Goal: Check status: Check status

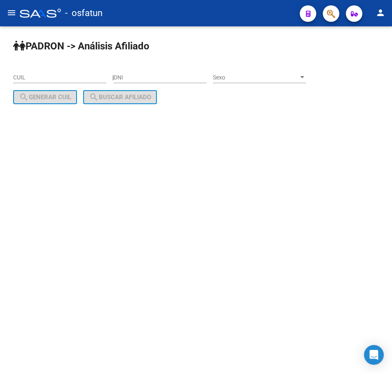
click at [335, 12] on button "button" at bounding box center [331, 13] width 16 height 16
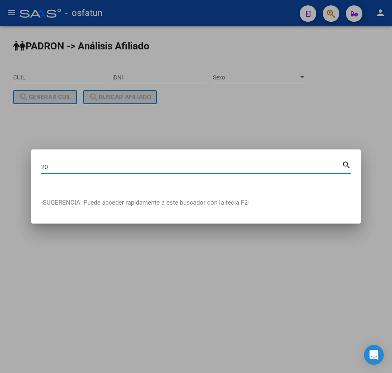
paste input "22988041"
type input "20229880412"
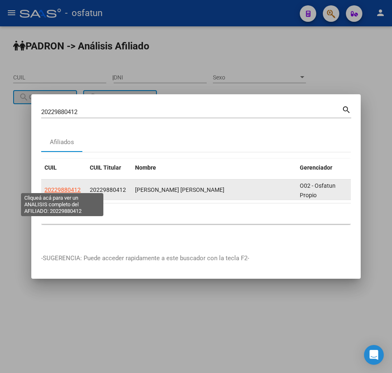
click at [64, 186] on span "20229880412" at bounding box center [62, 189] width 36 height 7
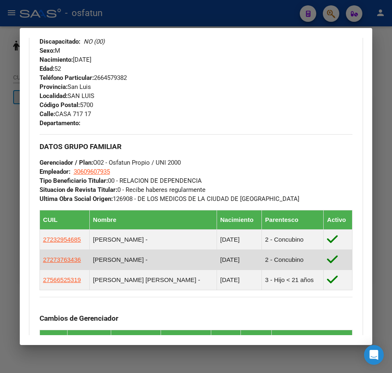
scroll to position [535, 0]
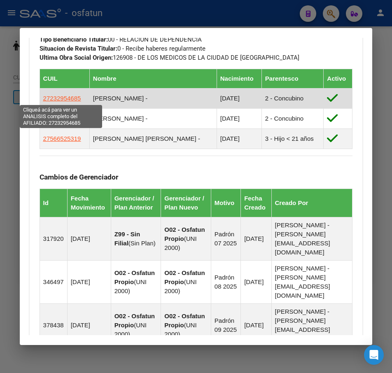
click at [56, 97] on span "27232954685" at bounding box center [62, 98] width 38 height 7
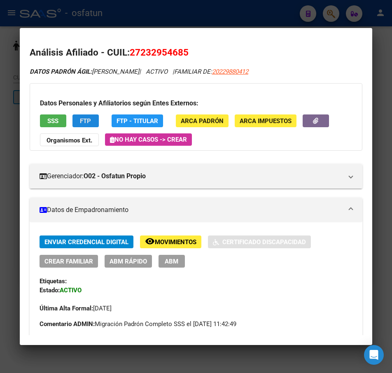
click at [95, 117] on button "FTP" at bounding box center [85, 120] width 26 height 13
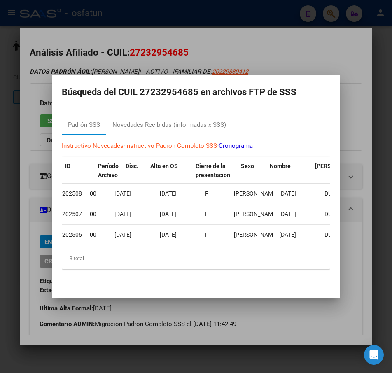
scroll to position [0, 0]
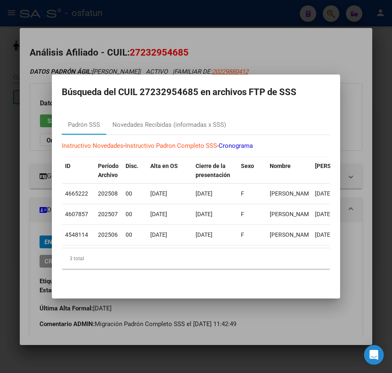
click at [343, 97] on div at bounding box center [196, 186] width 392 height 373
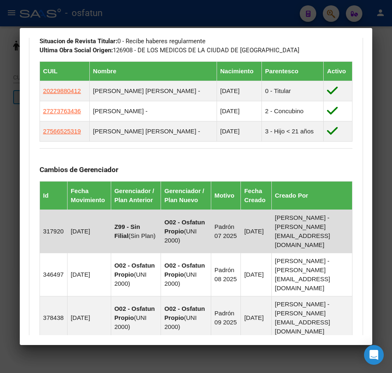
scroll to position [535, 0]
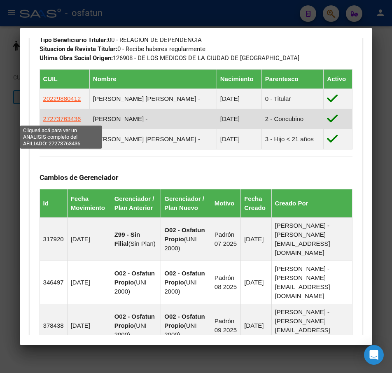
click at [70, 121] on span "27273763436" at bounding box center [62, 118] width 38 height 7
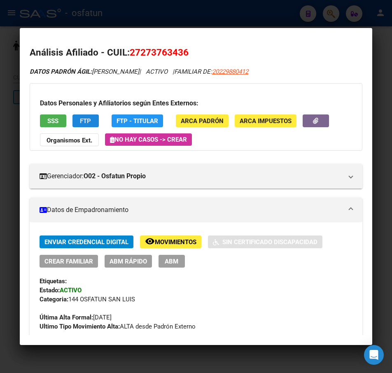
click at [94, 120] on button "FTP" at bounding box center [85, 120] width 26 height 13
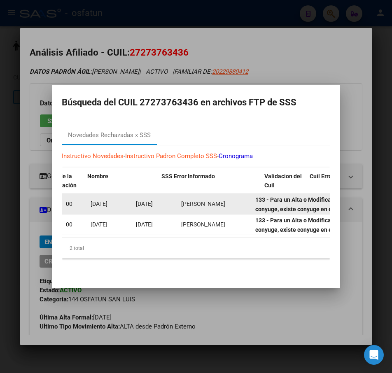
scroll to position [0, 0]
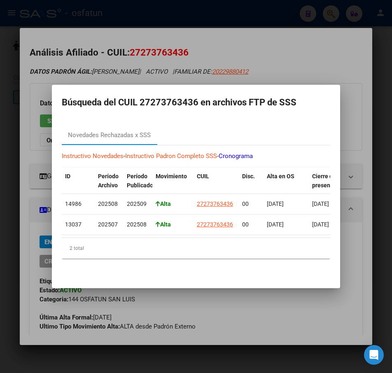
drag, startPoint x: 21, startPoint y: 72, endPoint x: 40, endPoint y: 88, distance: 24.5
click at [21, 72] on div at bounding box center [196, 186] width 392 height 373
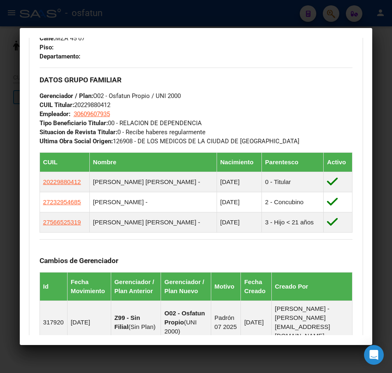
scroll to position [535, 0]
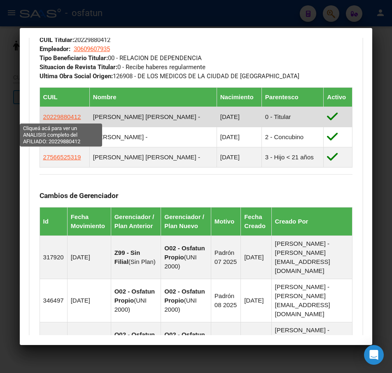
click at [51, 119] on span "20229880412" at bounding box center [62, 116] width 38 height 7
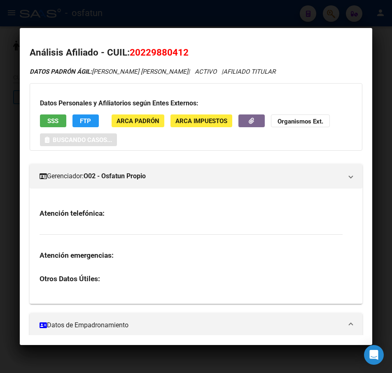
click at [164, 18] on div at bounding box center [196, 186] width 392 height 373
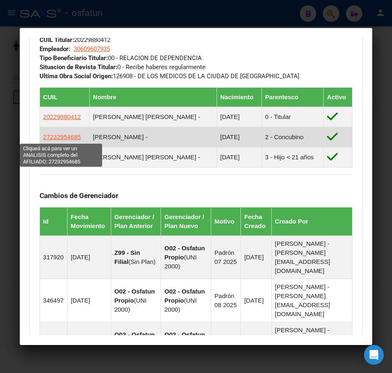
click at [56, 139] on span "27232954685" at bounding box center [62, 136] width 38 height 7
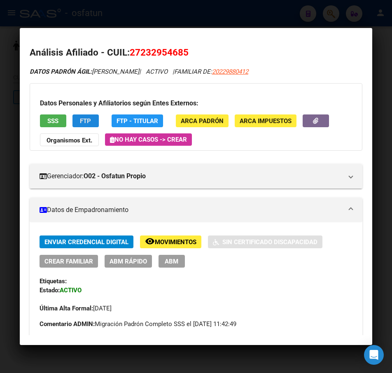
click at [91, 117] on span "FTP" at bounding box center [85, 120] width 11 height 7
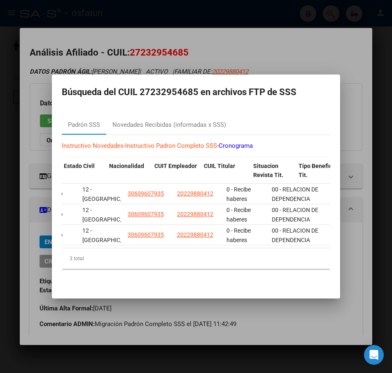
scroll to position [0, 0]
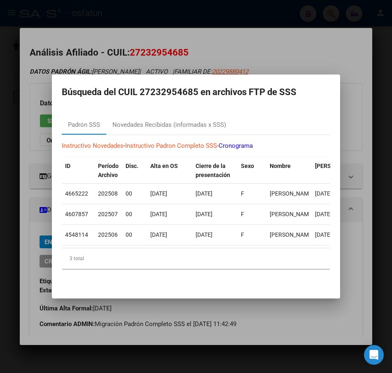
click at [23, 230] on div at bounding box center [196, 186] width 392 height 373
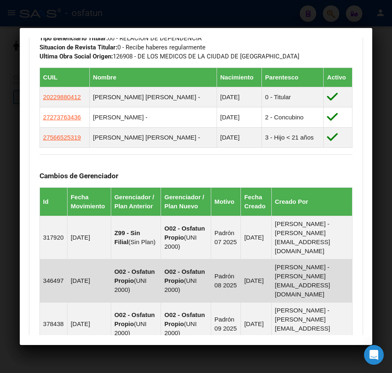
scroll to position [535, 0]
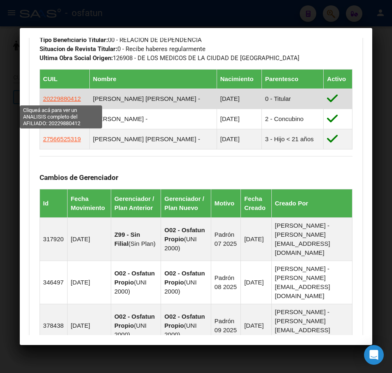
click at [77, 98] on span "20229880412" at bounding box center [62, 98] width 38 height 7
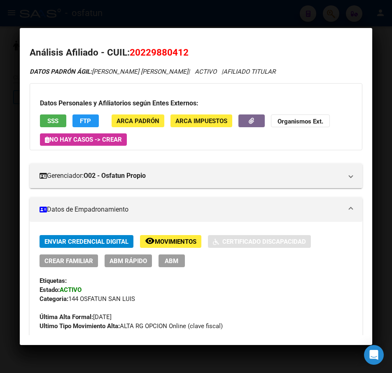
click at [80, 123] on span "FTP" at bounding box center [85, 120] width 11 height 7
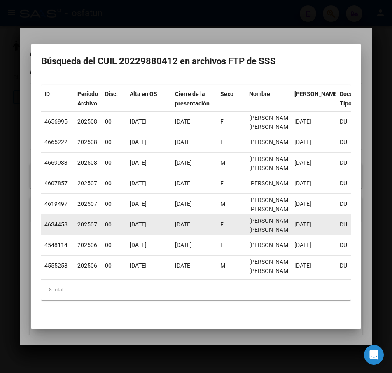
scroll to position [47, 0]
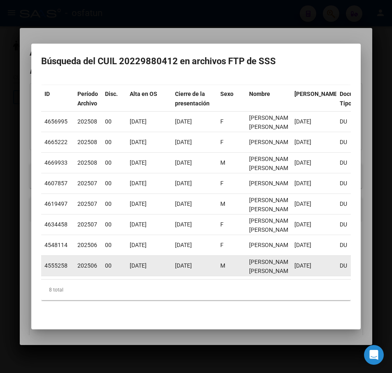
drag, startPoint x: 90, startPoint y: 261, endPoint x: 96, endPoint y: 260, distance: 5.8
click at [96, 262] on span "202506" at bounding box center [87, 265] width 20 height 7
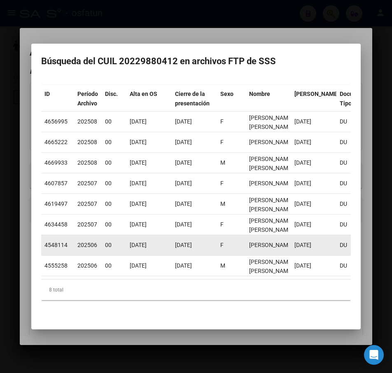
drag, startPoint x: 274, startPoint y: 237, endPoint x: 246, endPoint y: 237, distance: 28.8
click at [246, 237] on datatable-body-cell "[PERSON_NAME]" at bounding box center [268, 245] width 45 height 20
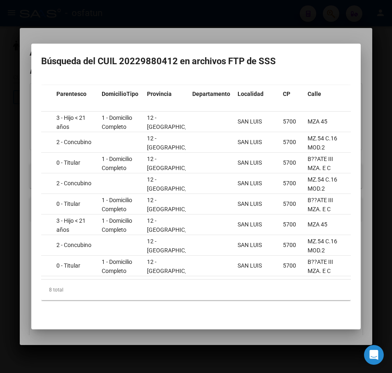
scroll to position [0, 0]
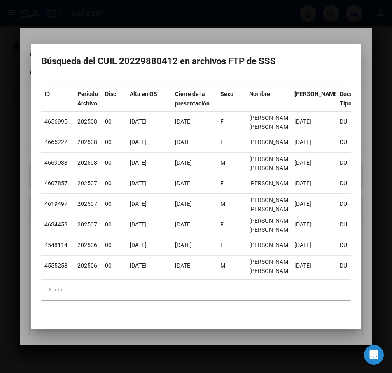
click at [109, 28] on div at bounding box center [196, 186] width 392 height 373
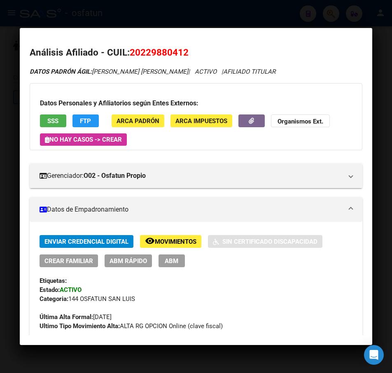
click at [155, 37] on mat-dialog-container "Análisis Afiliado - CUIL: 20229880412 DATOS PADRÓN ÁGIL: [PERSON_NAME] [PERSON_…" at bounding box center [196, 186] width 353 height 317
click at [88, 121] on span "FTP" at bounding box center [85, 120] width 11 height 7
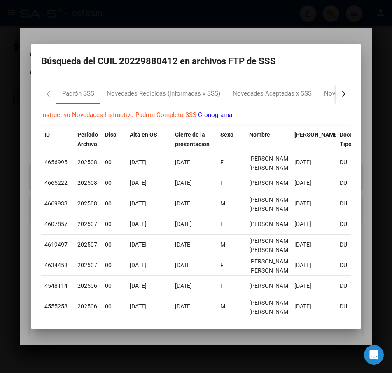
click at [82, 42] on div at bounding box center [196, 186] width 392 height 373
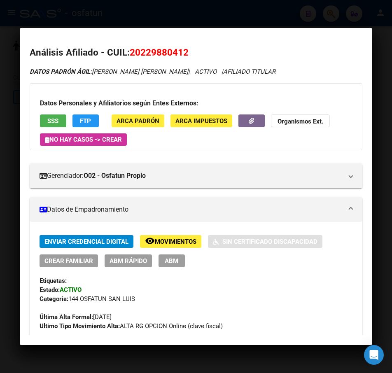
drag, startPoint x: 84, startPoint y: 39, endPoint x: 89, endPoint y: 44, distance: 7.6
click at [84, 38] on mat-dialog-content "Análisis Afiliado - CUIL: 20229880412 DATOS PADRÓN ÁGIL: [PERSON_NAME] [PERSON_…" at bounding box center [196, 186] width 353 height 297
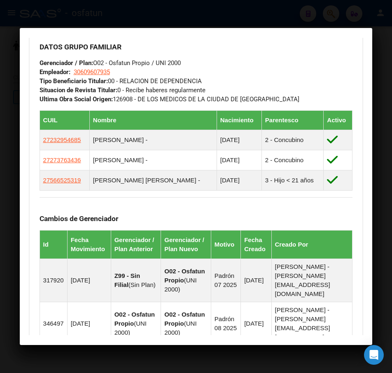
scroll to position [494, 0]
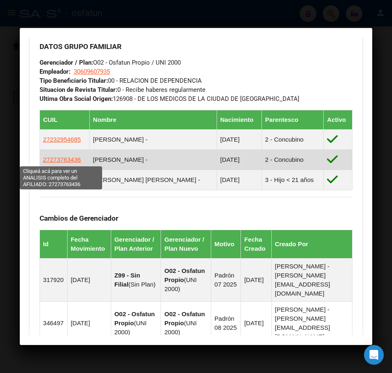
click at [70, 162] on span "27273763436" at bounding box center [62, 159] width 38 height 7
type textarea "27273763436"
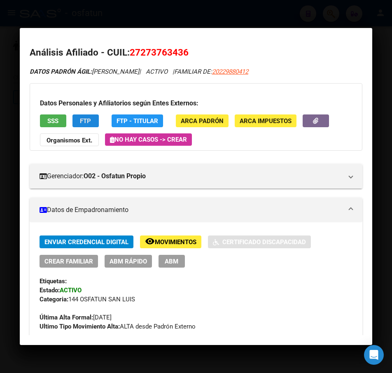
click at [89, 123] on span "FTP" at bounding box center [85, 120] width 11 height 7
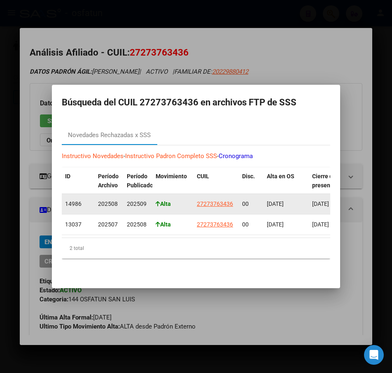
click at [140, 200] on span "202509" at bounding box center [137, 203] width 20 height 7
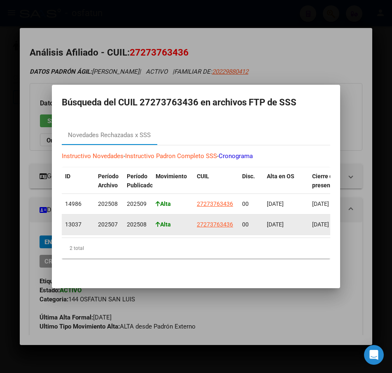
drag, startPoint x: 109, startPoint y: 221, endPoint x: 128, endPoint y: 221, distance: 18.5
click at [121, 221] on datatable-body-cell "202507" at bounding box center [109, 224] width 29 height 20
click at [151, 221] on datatable-body-cell "202508" at bounding box center [137, 224] width 29 height 20
drag, startPoint x: 97, startPoint y: 221, endPoint x: 104, endPoint y: 211, distance: 12.2
click at [119, 222] on datatable-body-cell "202507" at bounding box center [109, 224] width 29 height 20
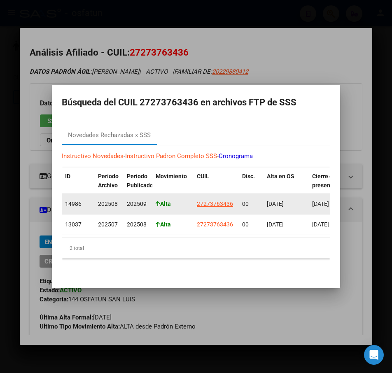
drag, startPoint x: 94, startPoint y: 199, endPoint x: 117, endPoint y: 198, distance: 22.7
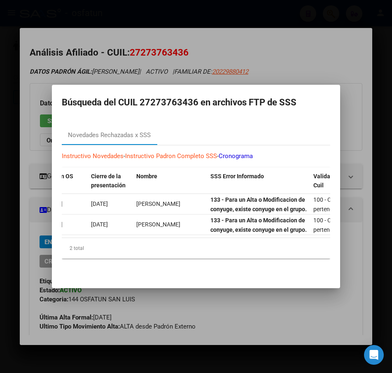
scroll to position [0, 0]
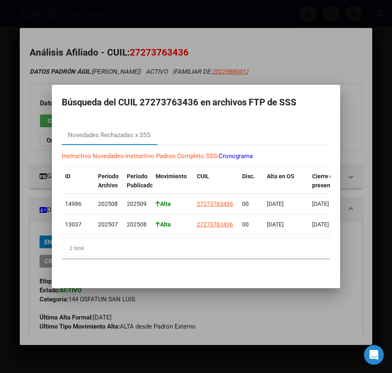
click at [121, 35] on div at bounding box center [196, 186] width 392 height 373
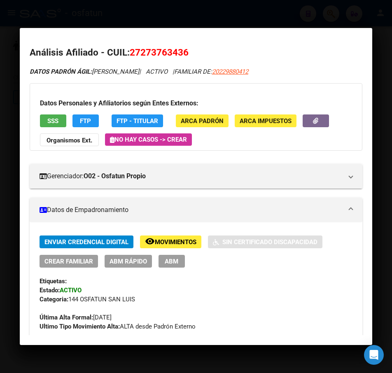
click at [166, 10] on div at bounding box center [196, 186] width 392 height 373
